Goal: Task Accomplishment & Management: Manage account settings

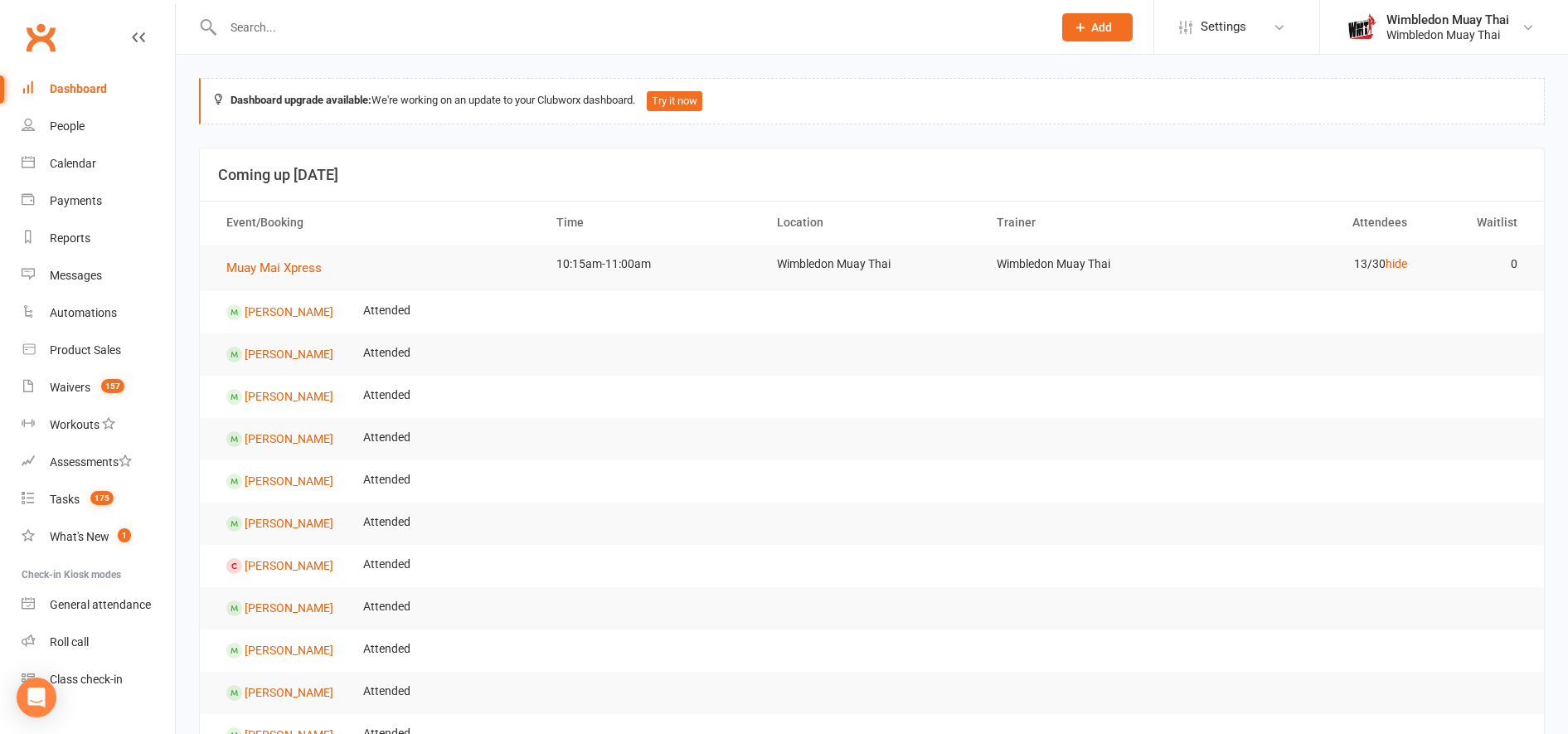
drag, startPoint x: 0, startPoint y: 0, endPoint x: 111, endPoint y: 82, distance: 138.0
click at [111, 82] on link "Dashboard" at bounding box center [97, 89] width 153 height 37
click at [254, 30] on input "text" at bounding box center [629, 27] width 823 height 23
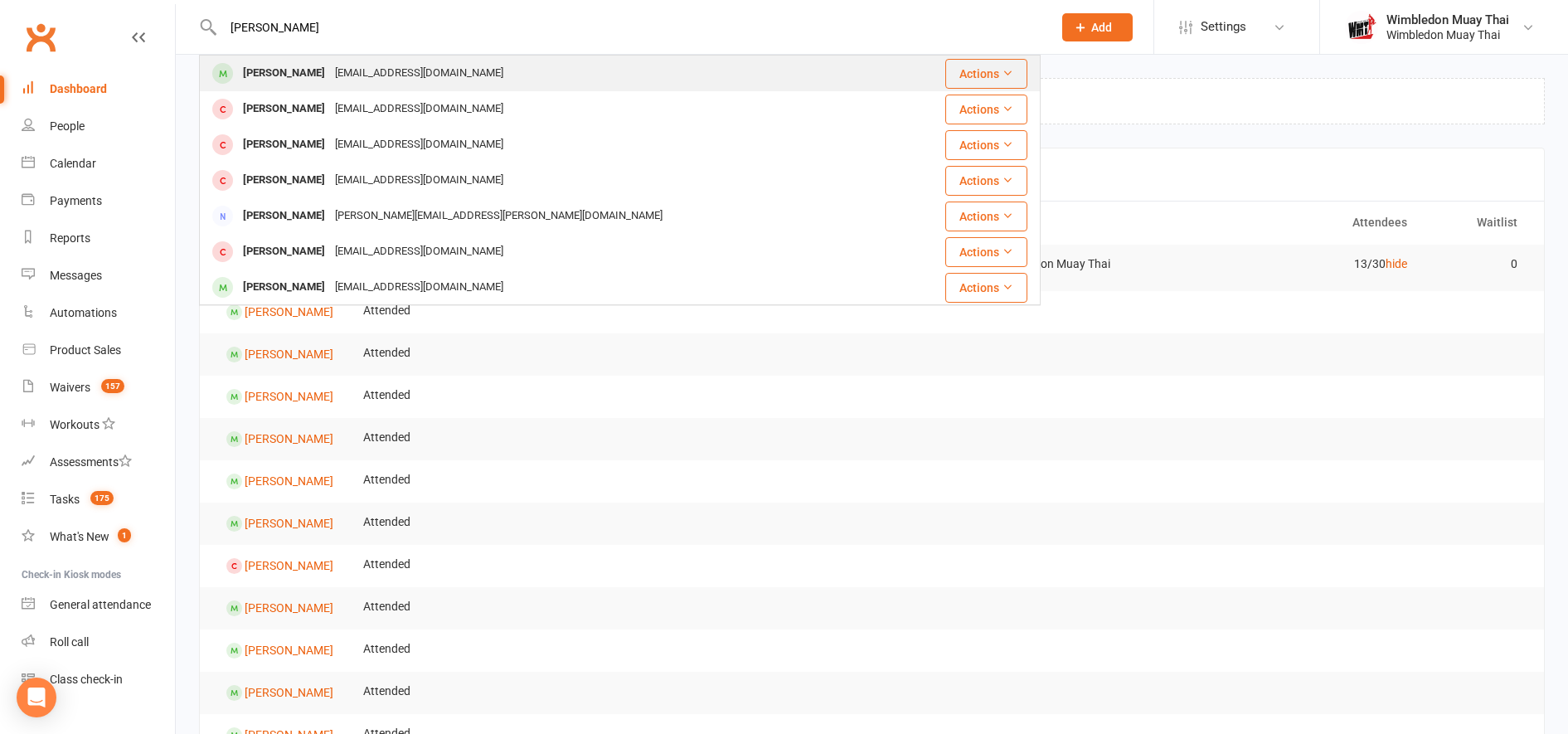
type input "[PERSON_NAME]"
click at [257, 73] on div "[PERSON_NAME]" at bounding box center [284, 73] width 92 height 24
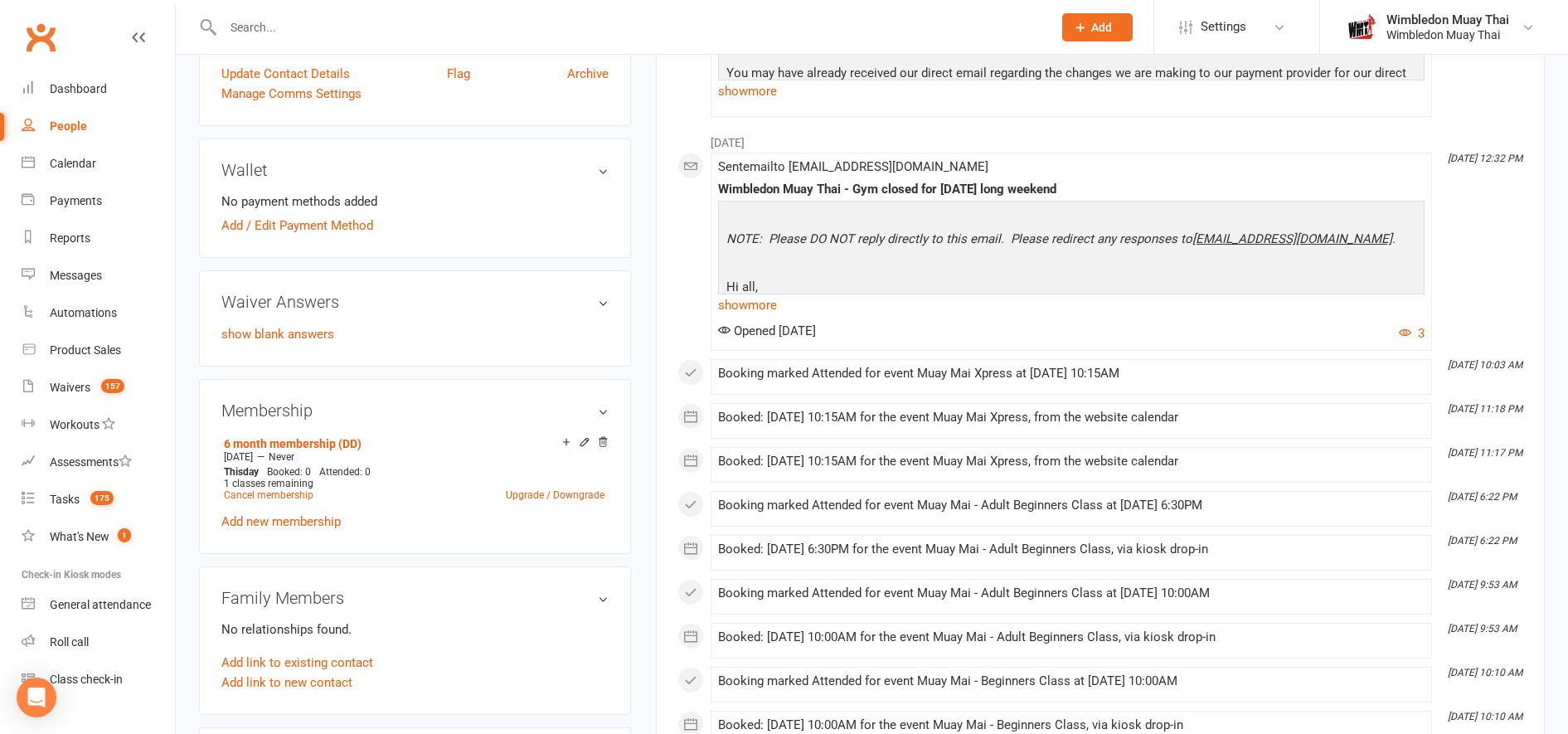
scroll to position [421, 0]
click at [287, 491] on link "Cancel membership" at bounding box center [268, 494] width 90 height 12
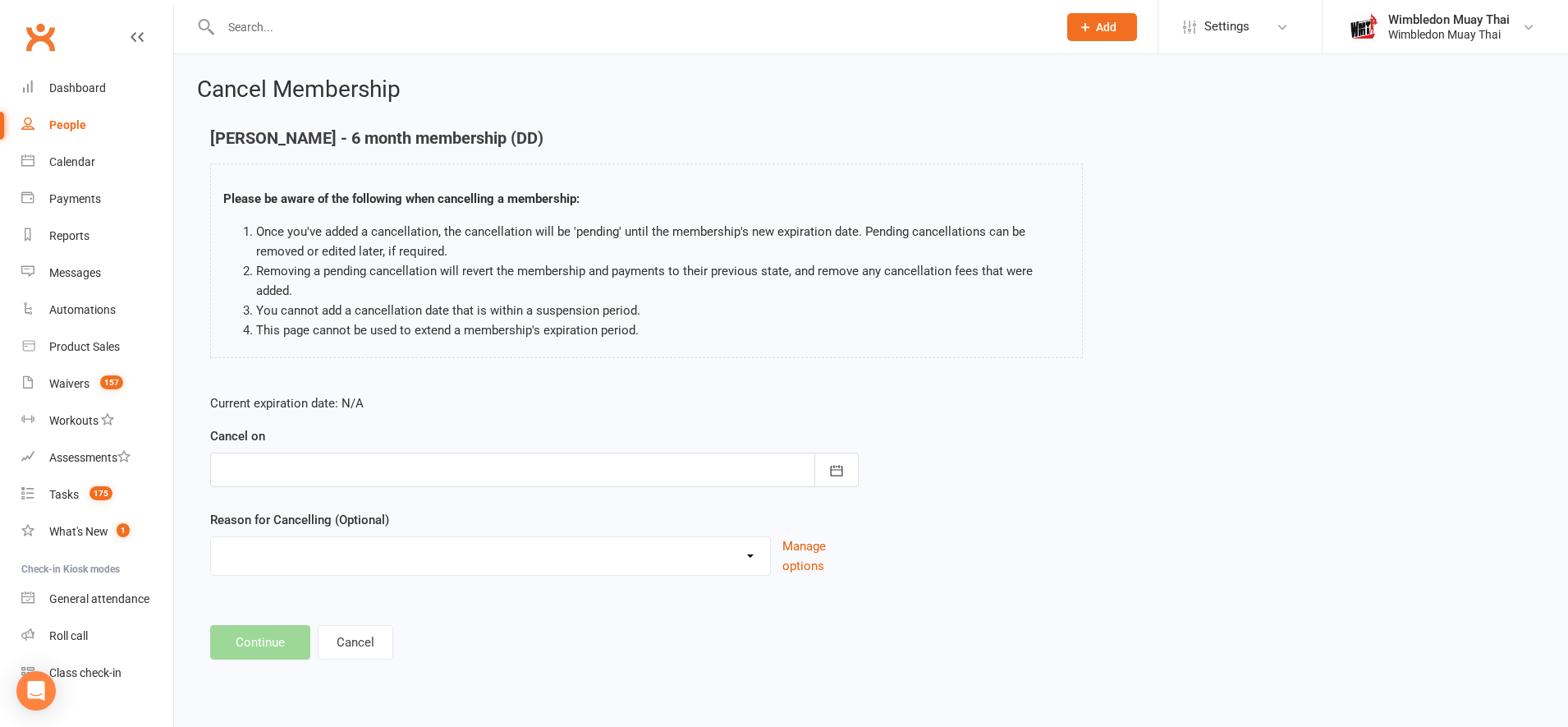
click at [404, 453] on div at bounding box center [535, 471] width 649 height 35
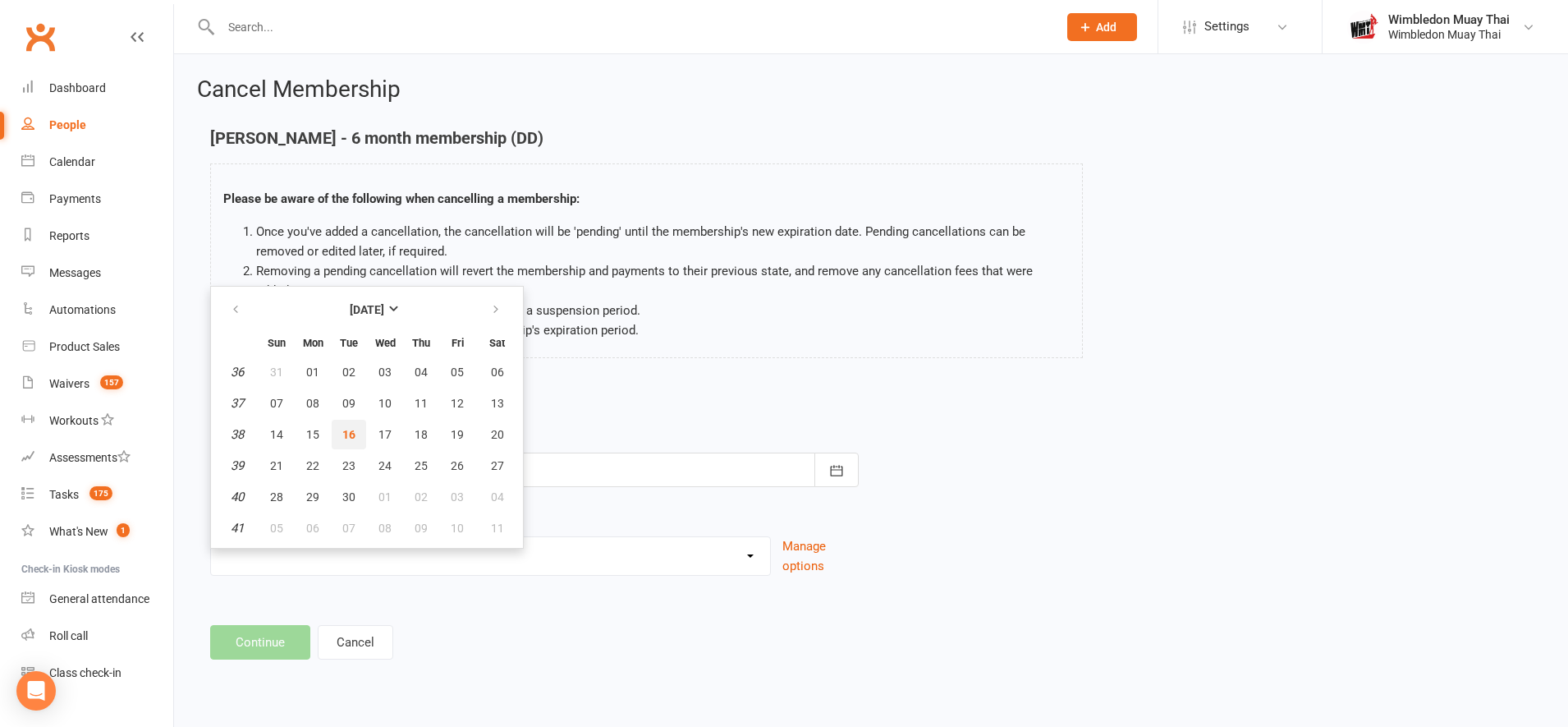
click at [347, 430] on button "16" at bounding box center [349, 435] width 35 height 29
type input "[DATE]"
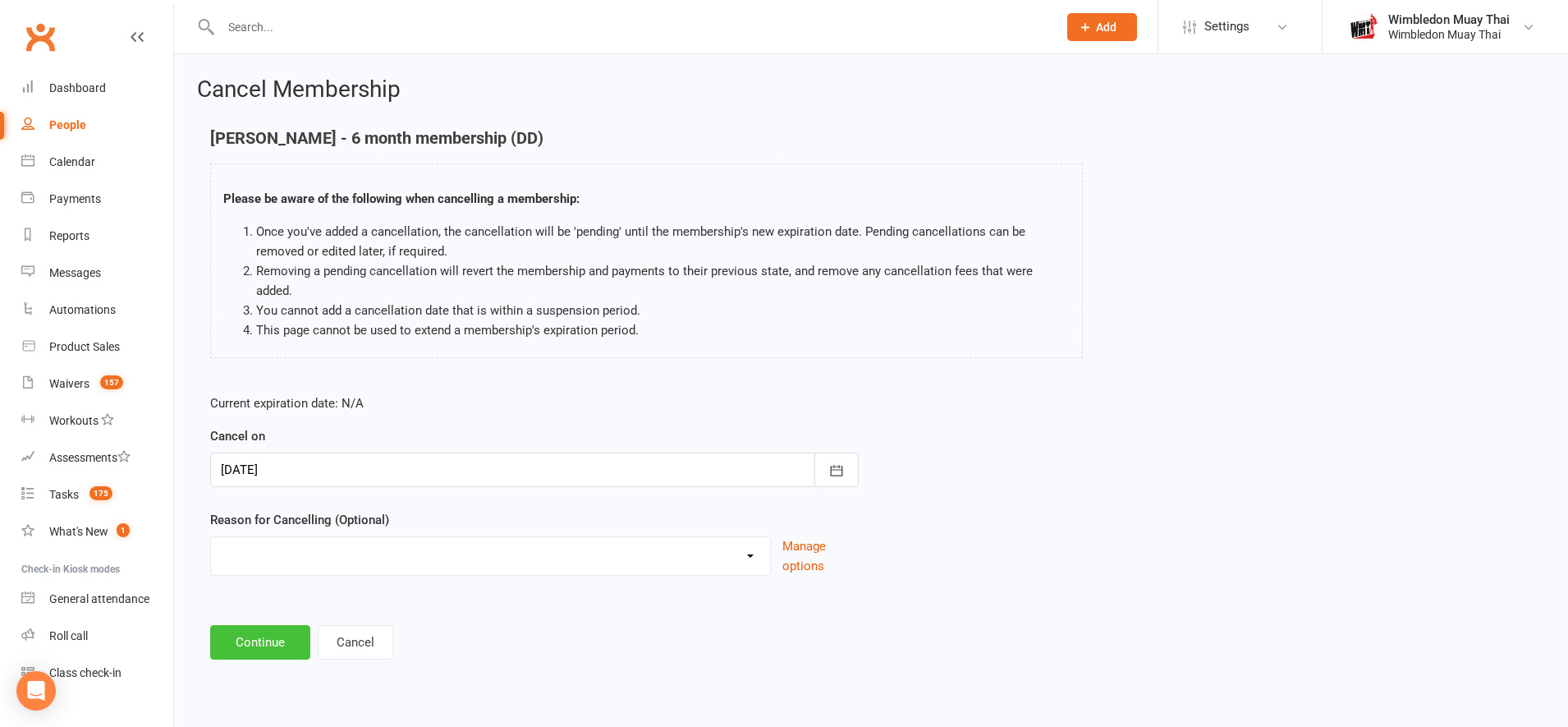
click at [243, 634] on button "Continue" at bounding box center [260, 642] width 100 height 35
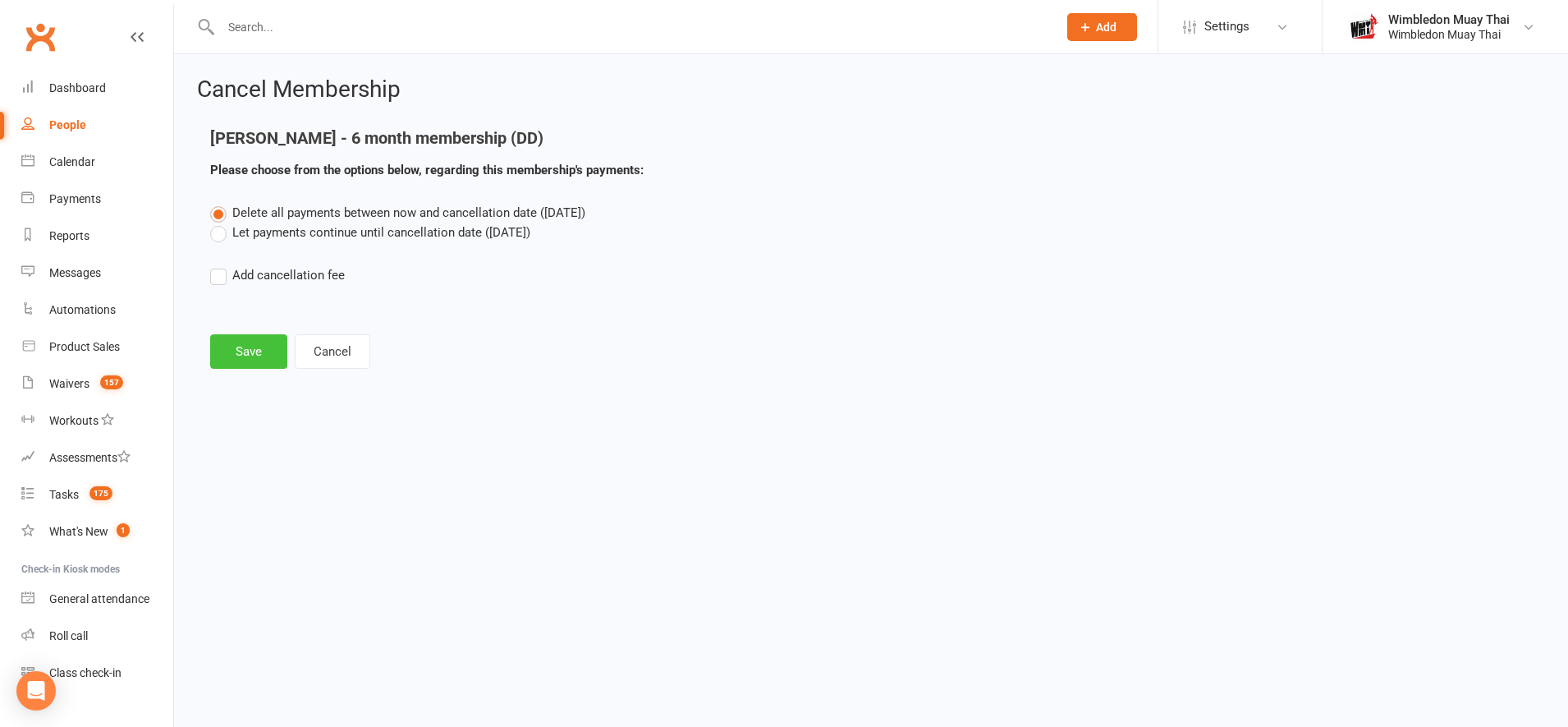
click at [268, 347] on button "Save" at bounding box center [249, 352] width 77 height 35
